Goal: Transaction & Acquisition: Book appointment/travel/reservation

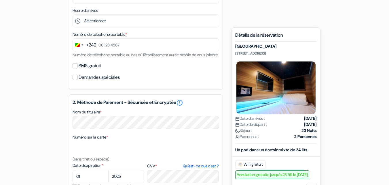
scroll to position [158, 0]
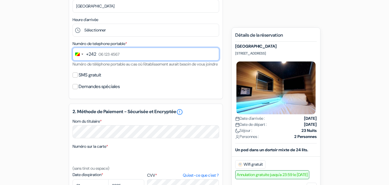
click at [126, 55] on input "text" at bounding box center [146, 54] width 147 height 13
click at [123, 55] on input "text" at bounding box center [146, 54] width 147 height 13
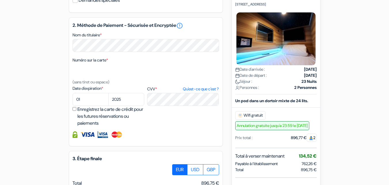
scroll to position [244, 0]
type input "06 402 6470"
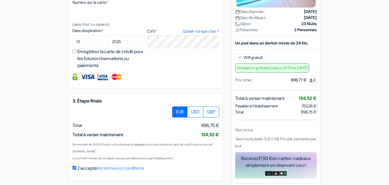
scroll to position [302, 0]
click at [95, 48] on select "01 02 03 04 05 06 07 08 09 10 11 12" at bounding box center [91, 41] width 36 height 13
select select "02"
click at [73, 42] on select "01 02 03 04 05 06 07 08 09 10 11 12" at bounding box center [91, 41] width 36 height 13
click at [122, 46] on select "2025 2026 2027 2028 2029 2030 2031 2032 2033 2034 2035 2036 2037 2038 2039 2040…" at bounding box center [126, 41] width 36 height 13
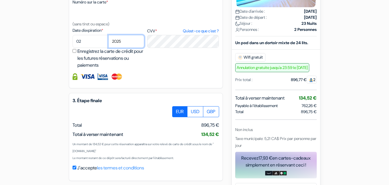
select select "2026"
click at [108, 42] on select "2025 2026 2027 2028 2029 2030 2031 2032 2033 2034 2035 2036 2037 2038 2039 2040…" at bounding box center [126, 41] width 36 height 13
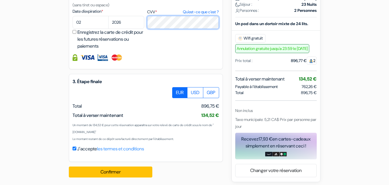
scroll to position [331, 0]
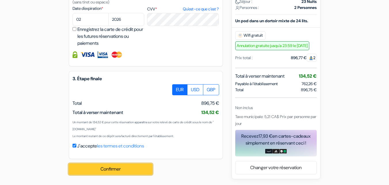
click at [108, 171] on button "Confirmer Loading..." at bounding box center [111, 168] width 84 height 11
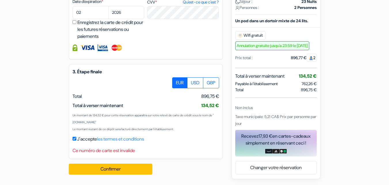
scroll to position [338, 0]
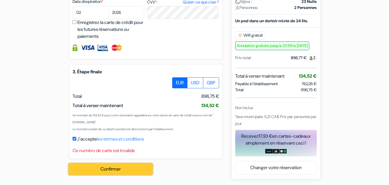
click at [106, 170] on button "Confirmer Loading..." at bounding box center [111, 168] width 84 height 11
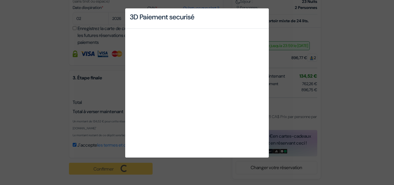
click at [312, 22] on div "3D Paiement securisé" at bounding box center [197, 92] width 394 height 185
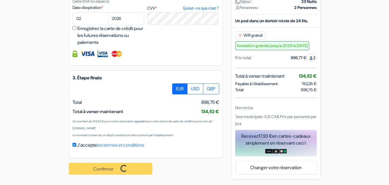
click at [99, 170] on div "Confirmer Loading... Traitement de la demande..." at bounding box center [114, 168] width 90 height 21
click at [106, 172] on div "Confirmer Loading... Traitement de la demande..." at bounding box center [114, 168] width 90 height 21
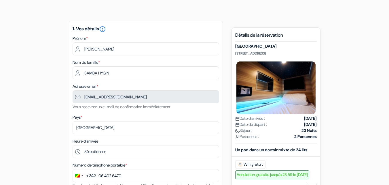
scroll to position [0, 0]
